Goal: Browse casually

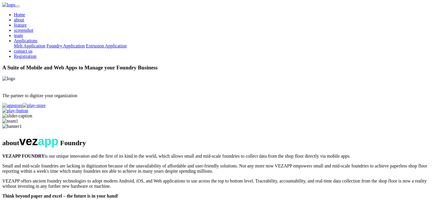
click at [101, 64] on div "A Suite of Mobile and Web Apps to Manage your Foundry Business The partner to d…" at bounding box center [219, 86] width 435 height 44
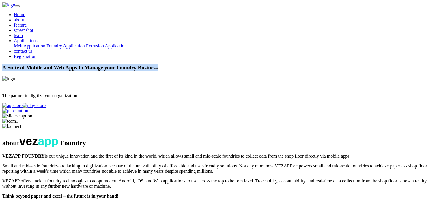
click at [101, 64] on div "A Suite of Mobile and Web Apps to Manage your Foundry Business The partner to d…" at bounding box center [219, 86] width 435 height 44
click at [63, 64] on h3 "A Suite of Mobile and Web Apps to Manage your Foundry Business" at bounding box center [219, 67] width 435 height 6
drag, startPoint x: 62, startPoint y: 47, endPoint x: 119, endPoint y: 66, distance: 59.8
click at [119, 66] on h3 "A Suite of Mobile and Web Apps to Manage your Foundry Business" at bounding box center [219, 67] width 435 height 6
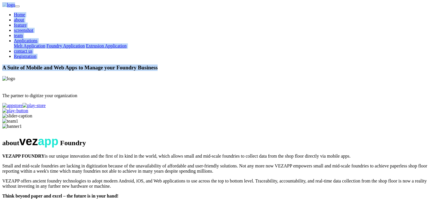
drag, startPoint x: 92, startPoint y: 24, endPoint x: 141, endPoint y: 67, distance: 65.3
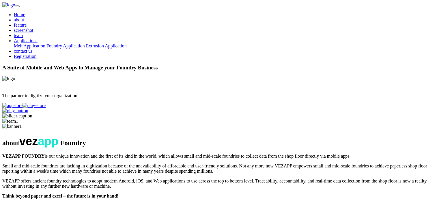
click at [142, 69] on div "A Suite of Mobile and Web Apps to Manage your Foundry Business The partner to d…" at bounding box center [219, 86] width 435 height 44
click at [77, 64] on h3 "A Suite of Mobile and Web Apps to Manage your Foundry Business" at bounding box center [219, 67] width 435 height 6
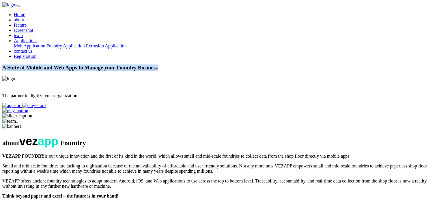
click at [77, 64] on h3 "A Suite of Mobile and Web Apps to Manage your Foundry Business" at bounding box center [219, 67] width 435 height 6
click at [88, 64] on h3 "A Suite of Mobile and Web Apps to Manage your Foundry Business" at bounding box center [219, 67] width 435 height 6
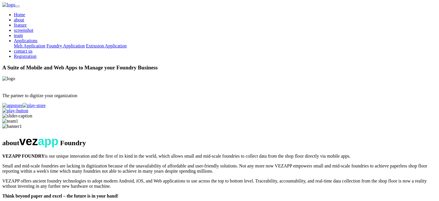
drag, startPoint x: 42, startPoint y: 75, endPoint x: 62, endPoint y: 90, distance: 25.3
click at [42, 74] on section "A Suite of Mobile and Web Apps to Manage your Foundry Business The partner to d…" at bounding box center [219, 91] width 435 height 54
click at [37, 64] on section "A Suite of Mobile and Web Apps to Manage your Foundry Business The partner to d…" at bounding box center [219, 91] width 435 height 54
